Goal: Navigation & Orientation: Find specific page/section

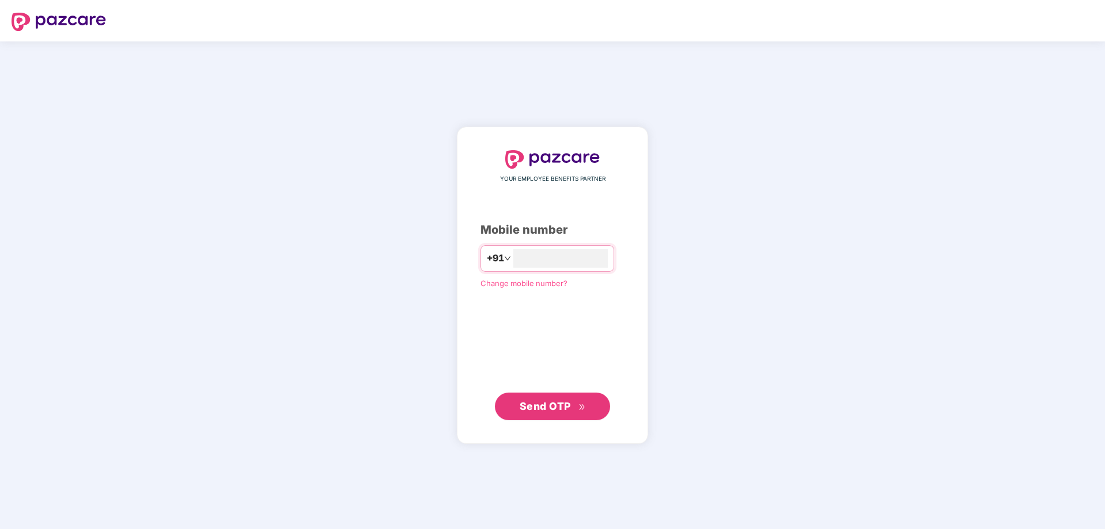
type input "**********"
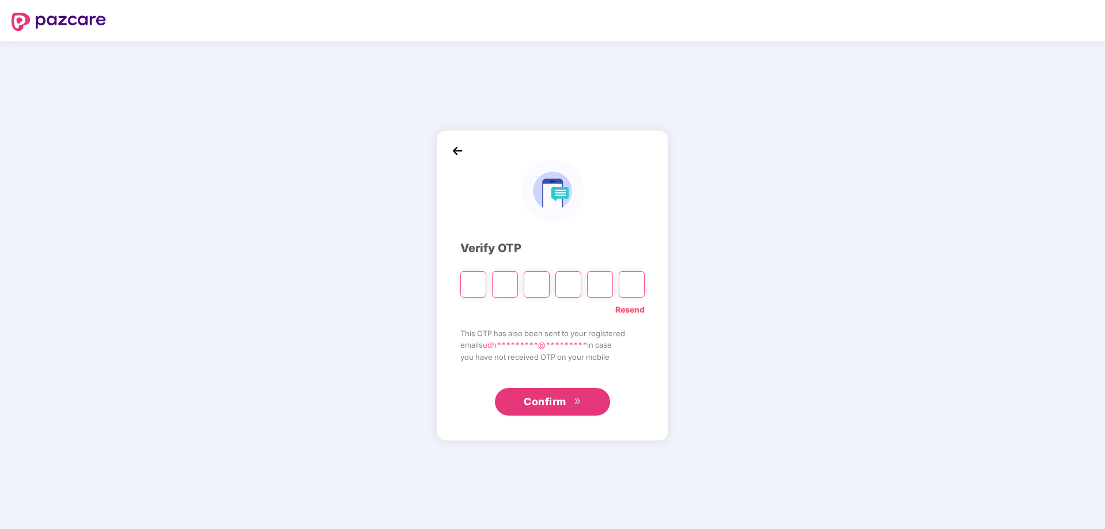
type input "*"
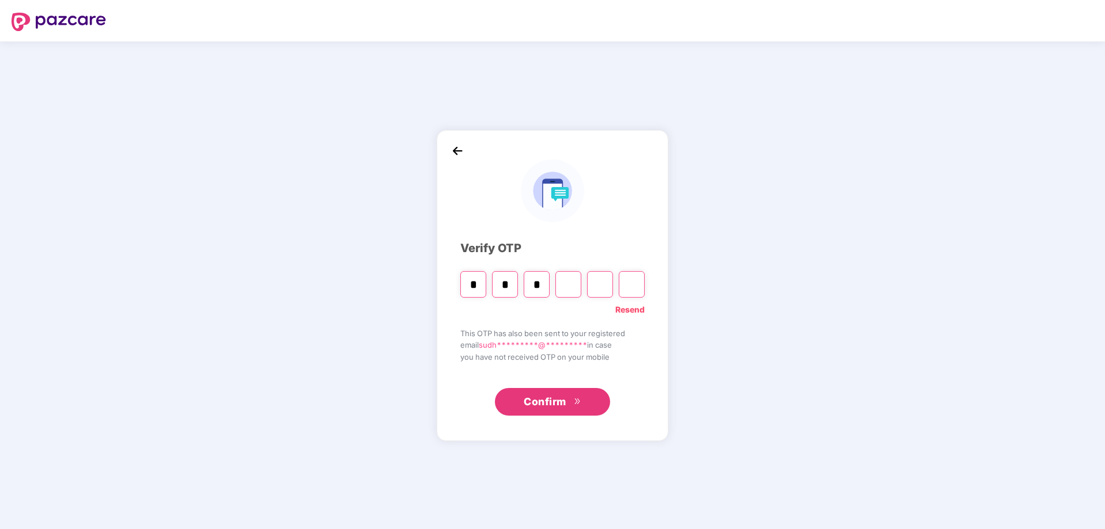
type input "*"
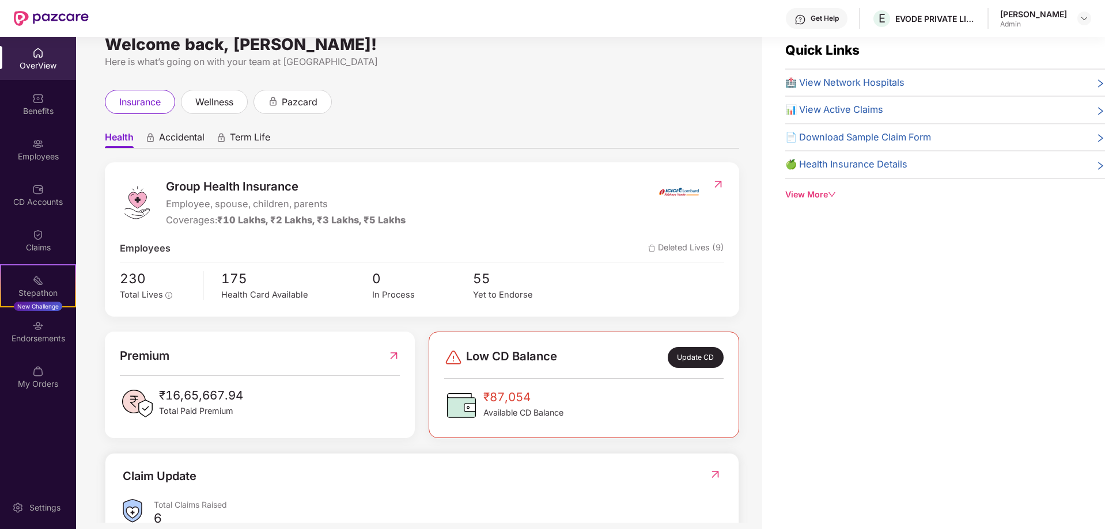
scroll to position [37, 0]
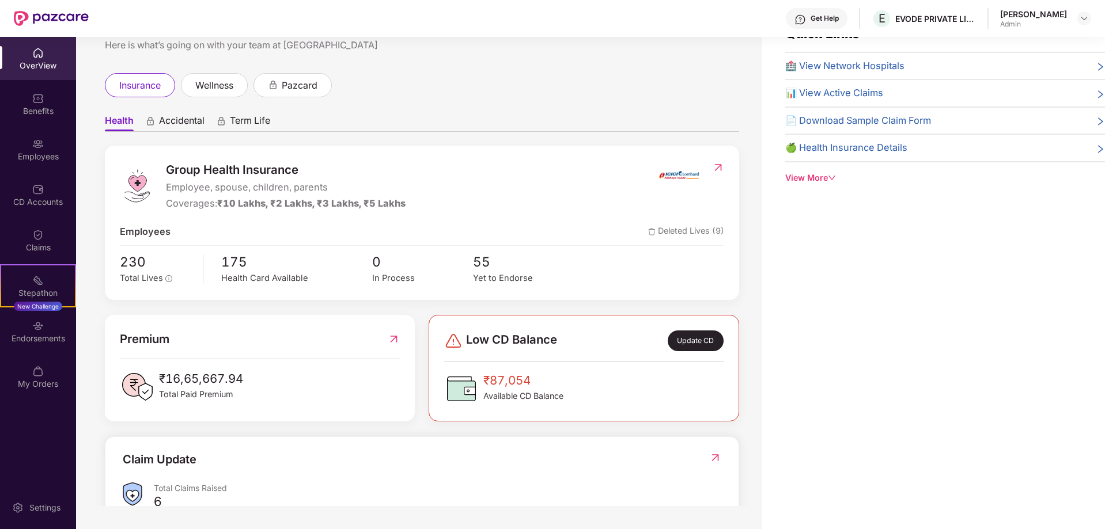
click at [1099, 150] on icon "right" at bounding box center [1100, 149] width 5 height 8
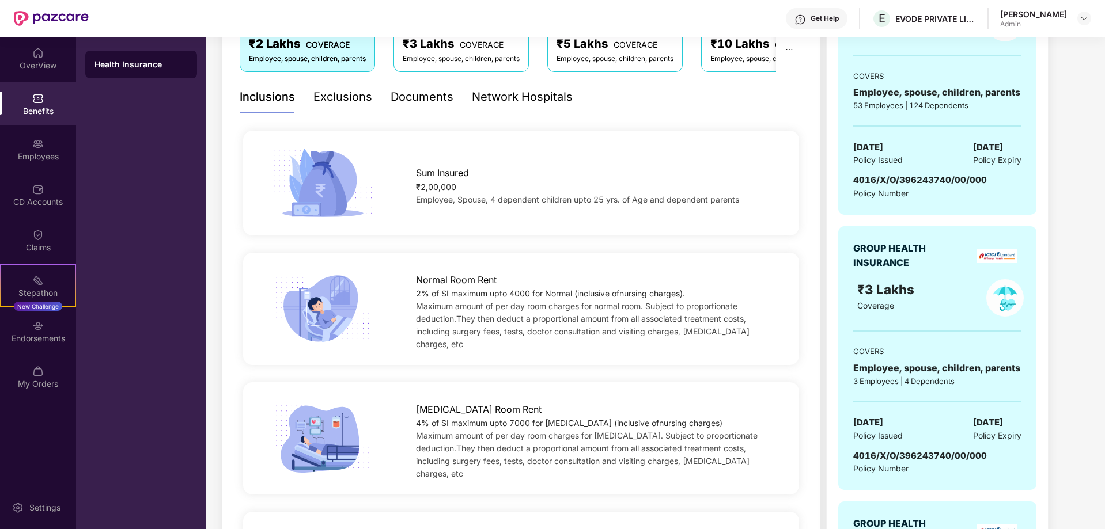
scroll to position [0, 0]
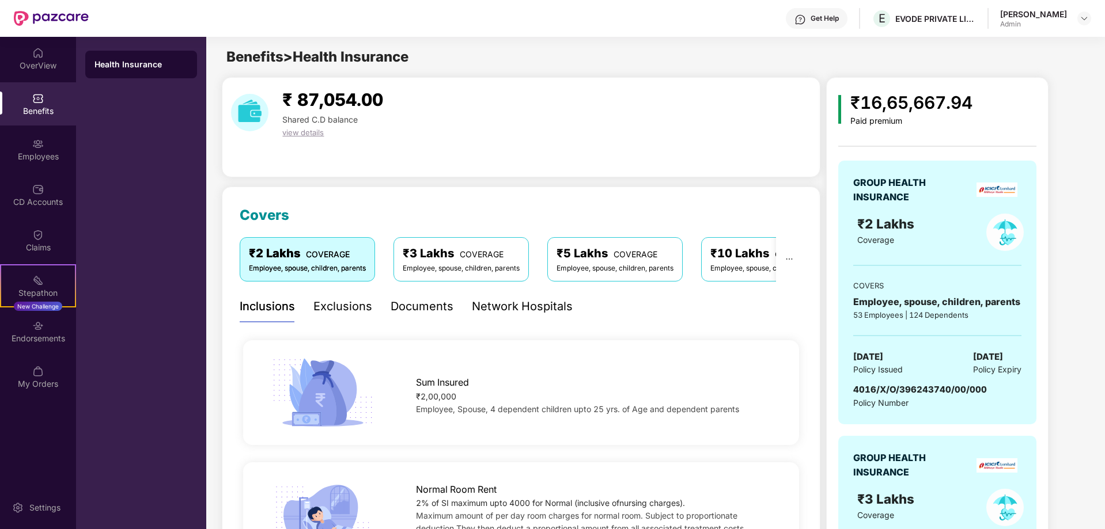
click at [343, 308] on div "Exclusions" at bounding box center [342, 307] width 59 height 18
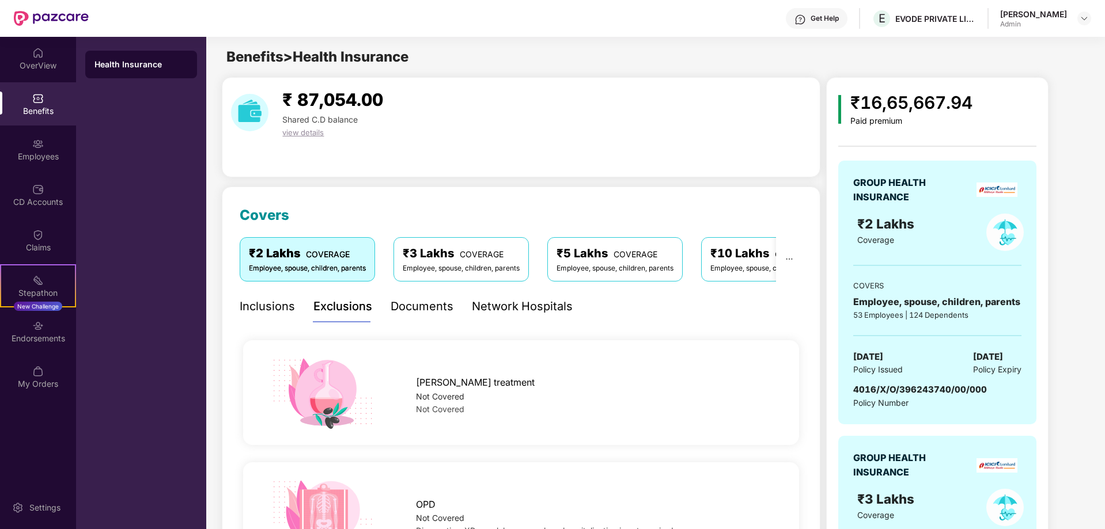
click at [418, 308] on div "Documents" at bounding box center [422, 307] width 63 height 18
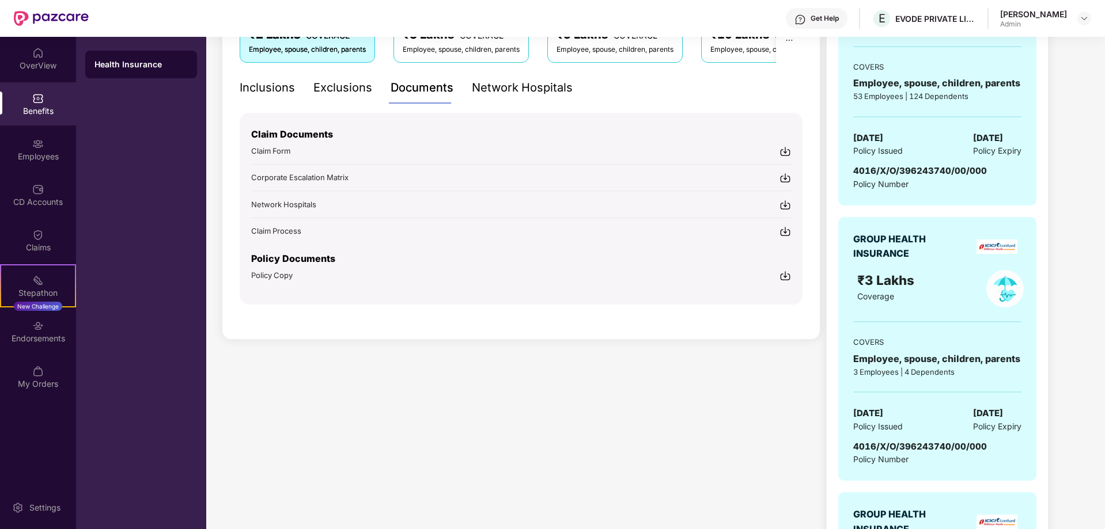
scroll to position [115, 0]
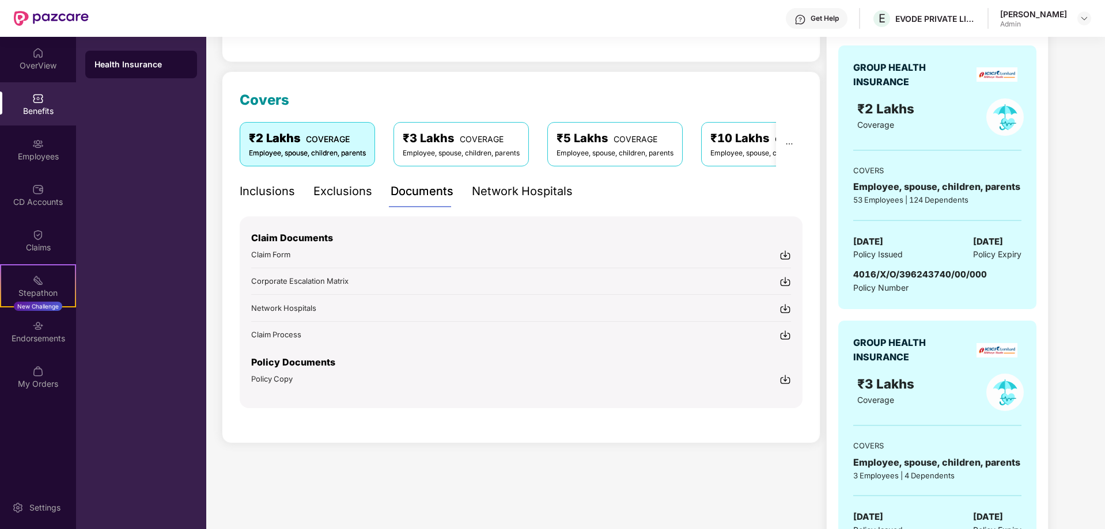
click at [782, 379] on img at bounding box center [785, 380] width 12 height 12
